Goal: Transaction & Acquisition: Purchase product/service

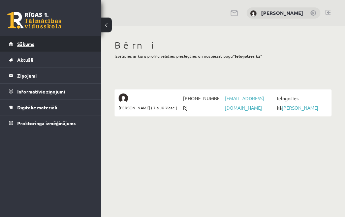
click at [26, 45] on span "Sākums" at bounding box center [25, 44] width 17 height 6
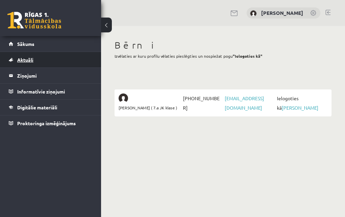
click at [26, 59] on span "Aktuāli" at bounding box center [25, 60] width 16 height 6
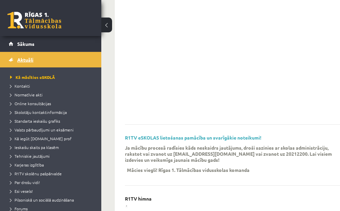
click at [43, 58] on link "Aktuāli" at bounding box center [51, 60] width 84 height 16
click at [26, 61] on span "Aktuāli" at bounding box center [25, 60] width 16 height 6
click at [25, 61] on span "Aktuāli" at bounding box center [25, 60] width 16 height 6
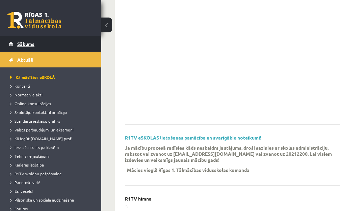
click at [28, 45] on span "Sākums" at bounding box center [25, 44] width 17 height 6
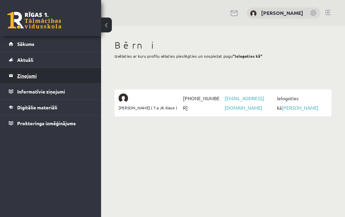
click at [27, 77] on legend "Ziņojumi 0" at bounding box center [55, 76] width 76 height 16
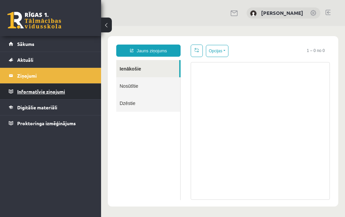
click at [43, 91] on legend "Informatīvie ziņojumi 0" at bounding box center [55, 92] width 76 height 16
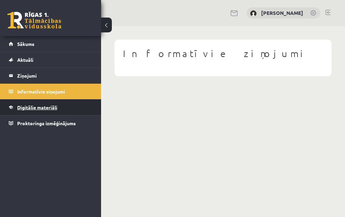
click at [34, 106] on span "Digitālie materiāli" at bounding box center [37, 107] width 40 height 6
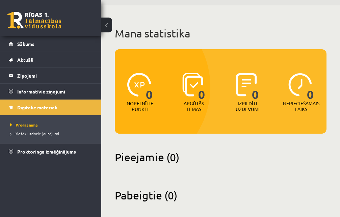
scroll to position [27, 0]
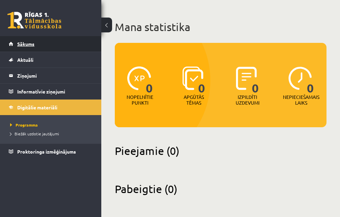
click at [26, 45] on span "Sākums" at bounding box center [25, 44] width 17 height 6
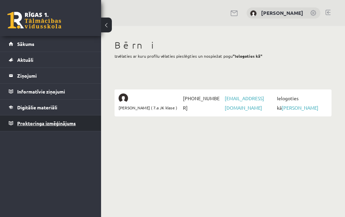
click at [41, 122] on span "Proktoringa izmēģinājums" at bounding box center [46, 123] width 59 height 6
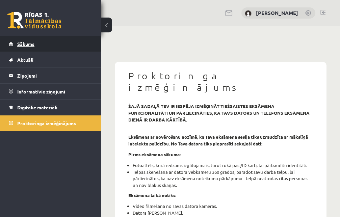
click at [28, 43] on span "Sākums" at bounding box center [25, 44] width 17 height 6
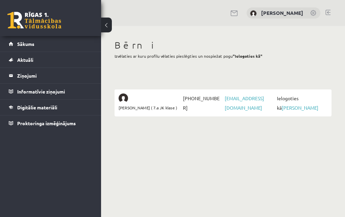
click at [107, 24] on button at bounding box center [106, 25] width 11 height 15
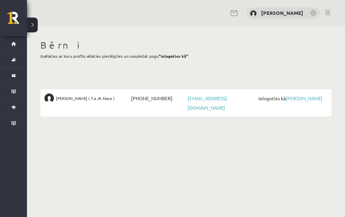
click at [31, 25] on button at bounding box center [32, 25] width 11 height 15
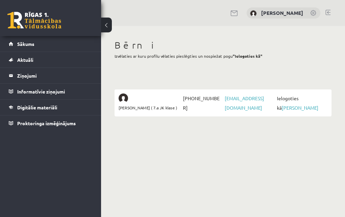
click at [106, 25] on button at bounding box center [106, 25] width 11 height 15
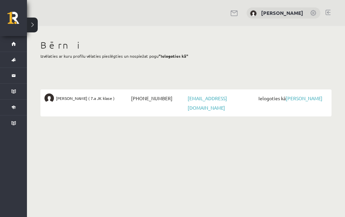
click at [31, 23] on button at bounding box center [32, 25] width 11 height 15
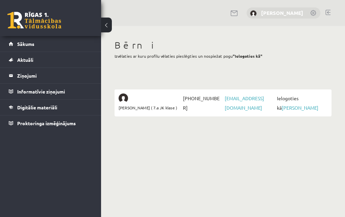
click at [278, 12] on link "[PERSON_NAME]" at bounding box center [282, 12] width 42 height 7
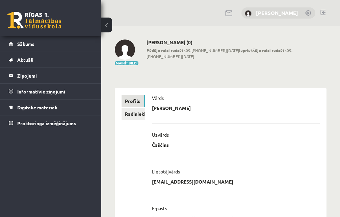
click at [279, 13] on link "[PERSON_NAME]" at bounding box center [277, 12] width 42 height 7
click at [228, 13] on link at bounding box center [229, 13] width 8 height 6
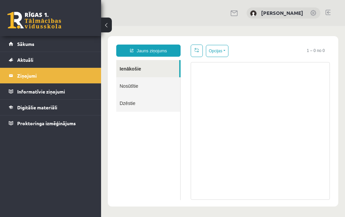
click at [328, 11] on link at bounding box center [328, 12] width 5 height 5
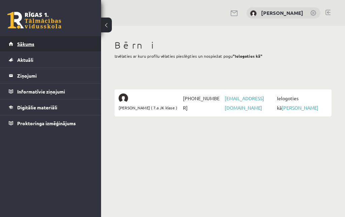
click at [28, 45] on span "Sākums" at bounding box center [25, 44] width 17 height 6
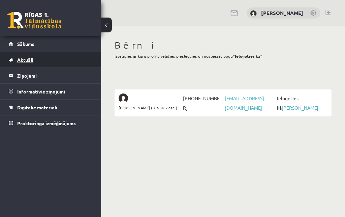
click at [25, 60] on span "Aktuāli" at bounding box center [25, 60] width 16 height 6
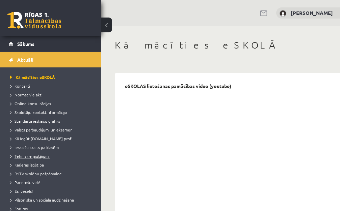
click at [33, 156] on span "Tehniskie jautājumi" at bounding box center [29, 155] width 39 height 5
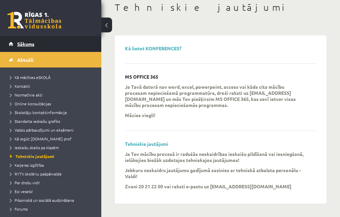
click at [22, 45] on span "Sākums" at bounding box center [25, 44] width 17 height 6
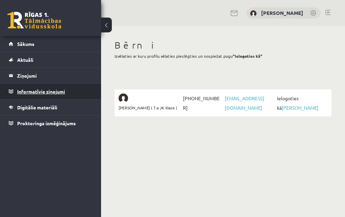
click at [39, 92] on legend "Informatīvie ziņojumi 0" at bounding box center [55, 92] width 76 height 16
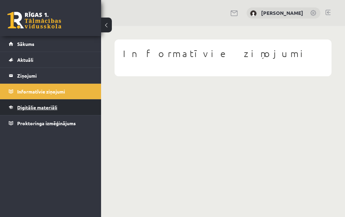
click at [46, 108] on span "Digitālie materiāli" at bounding box center [37, 107] width 40 height 6
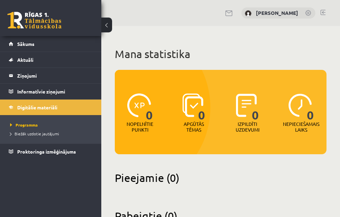
click at [106, 24] on button at bounding box center [106, 25] width 11 height 15
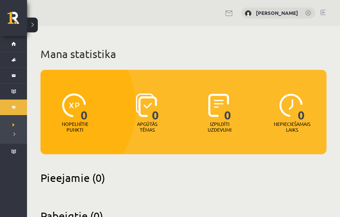
drag, startPoint x: 299, startPoint y: 117, endPoint x: 298, endPoint y: 120, distance: 3.8
click at [299, 117] on span "0" at bounding box center [300, 107] width 7 height 28
click at [292, 129] on p "Nepieciešamais laiks" at bounding box center [291, 126] width 36 height 11
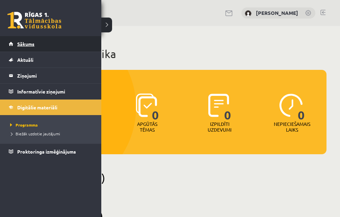
click at [25, 42] on span "Sākums" at bounding box center [25, 44] width 17 height 6
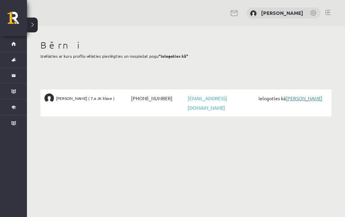
click at [286, 101] on link "[PERSON_NAME]" at bounding box center [304, 98] width 37 height 6
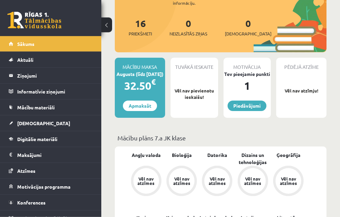
scroll to position [103, 0]
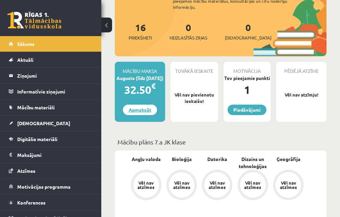
click at [139, 110] on link "Apmaksāt" at bounding box center [140, 110] width 34 height 10
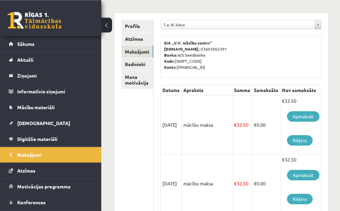
scroll to position [103, 0]
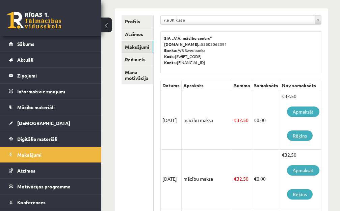
click at [305, 136] on link "Rēķins" at bounding box center [300, 135] width 26 height 10
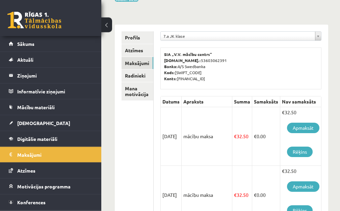
scroll to position [0, 0]
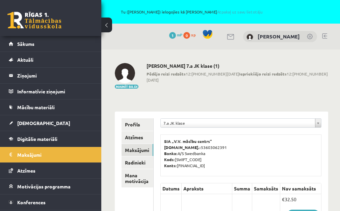
click at [327, 36] on link at bounding box center [324, 35] width 5 height 5
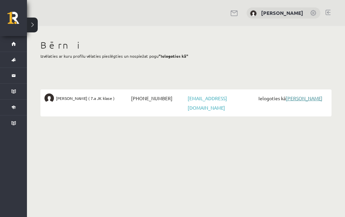
click at [292, 98] on link "[PERSON_NAME]" at bounding box center [304, 98] width 37 height 6
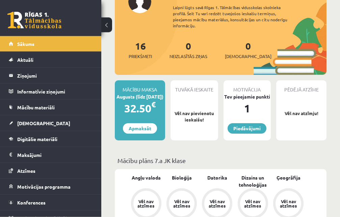
scroll to position [103, 0]
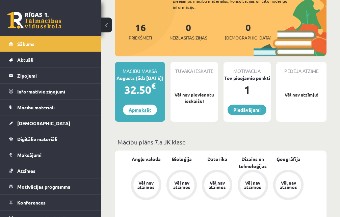
click at [142, 112] on link "Apmaksāt" at bounding box center [140, 110] width 34 height 10
